Goal: Task Accomplishment & Management: Complete application form

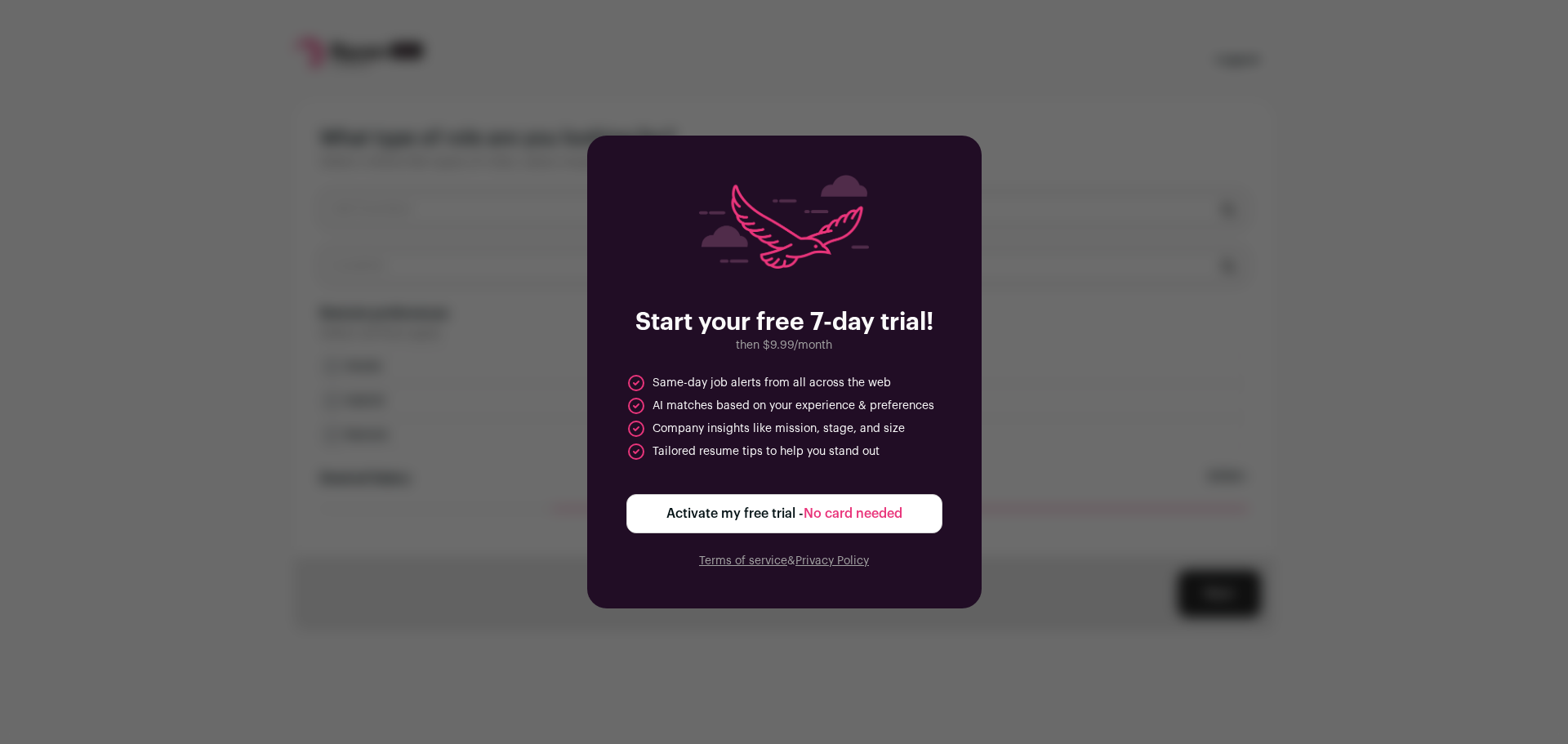
click at [723, 525] on button "Activate my free trial - No card needed" at bounding box center [784, 513] width 316 height 39
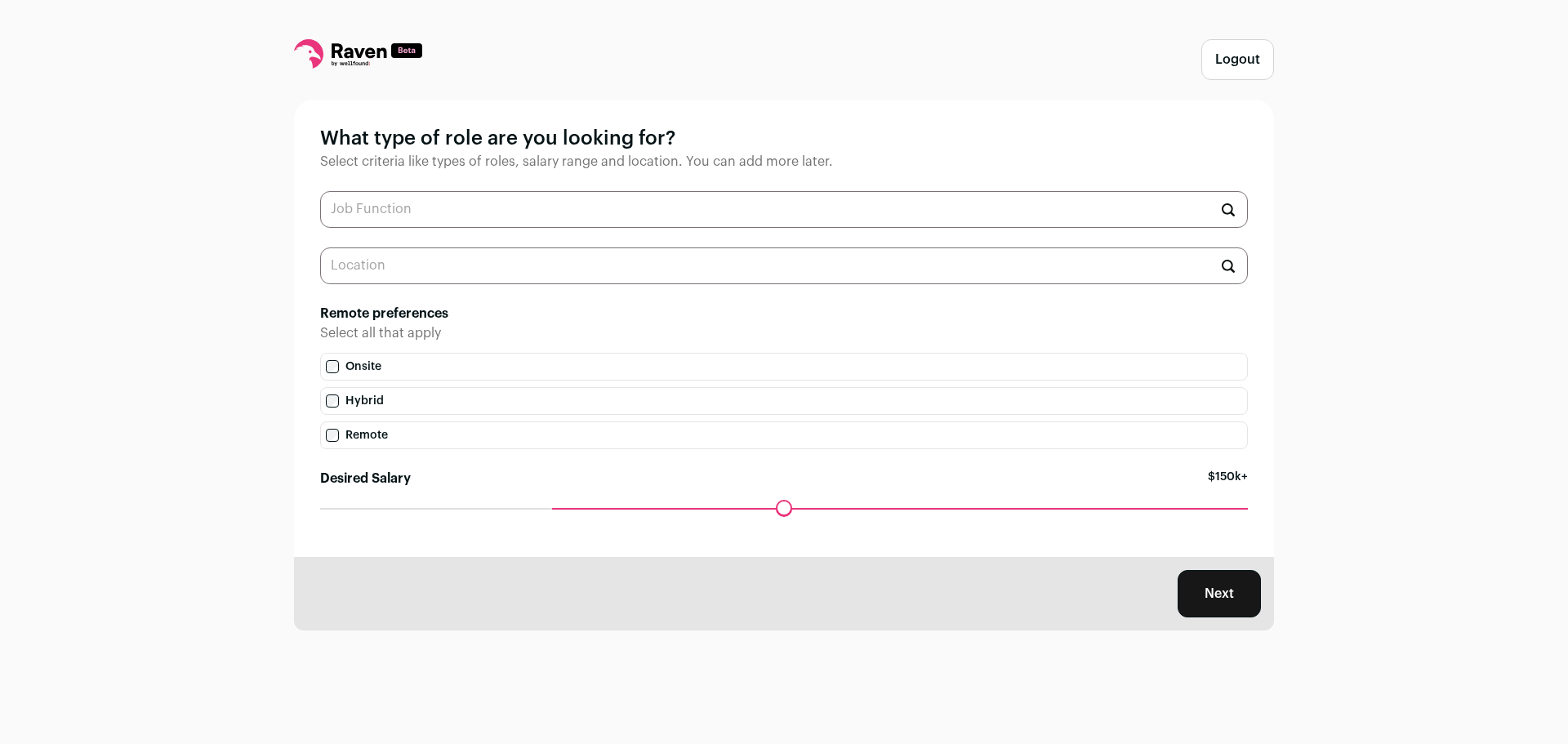
click at [482, 201] on input "text" at bounding box center [784, 210] width 927 height 37
click at [383, 228] on input "text" at bounding box center [784, 210] width 927 height 37
type input "project manager"
click at [245, 351] on div "Logout What type of role are you looking for? Select criteria like types of rol…" at bounding box center [784, 372] width 1568 height 744
click at [419, 233] on div "What type of role are you looking for? Select criteria like types of roles, sal…" at bounding box center [784, 329] width 980 height 458
